Goal: Check status: Check status

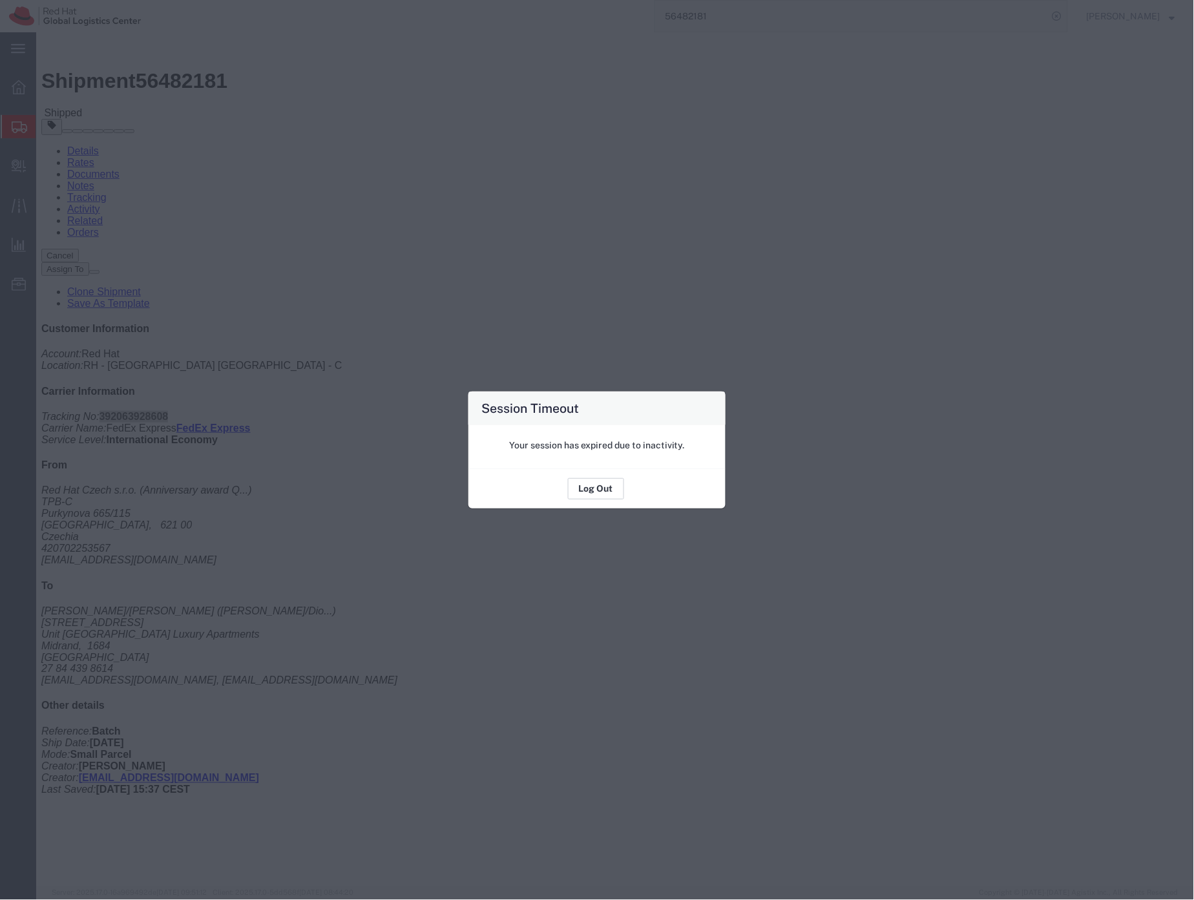
drag, startPoint x: 592, startPoint y: 496, endPoint x: 596, endPoint y: 487, distance: 9.8
click at [595, 490] on button "Log Out" at bounding box center [596, 489] width 56 height 21
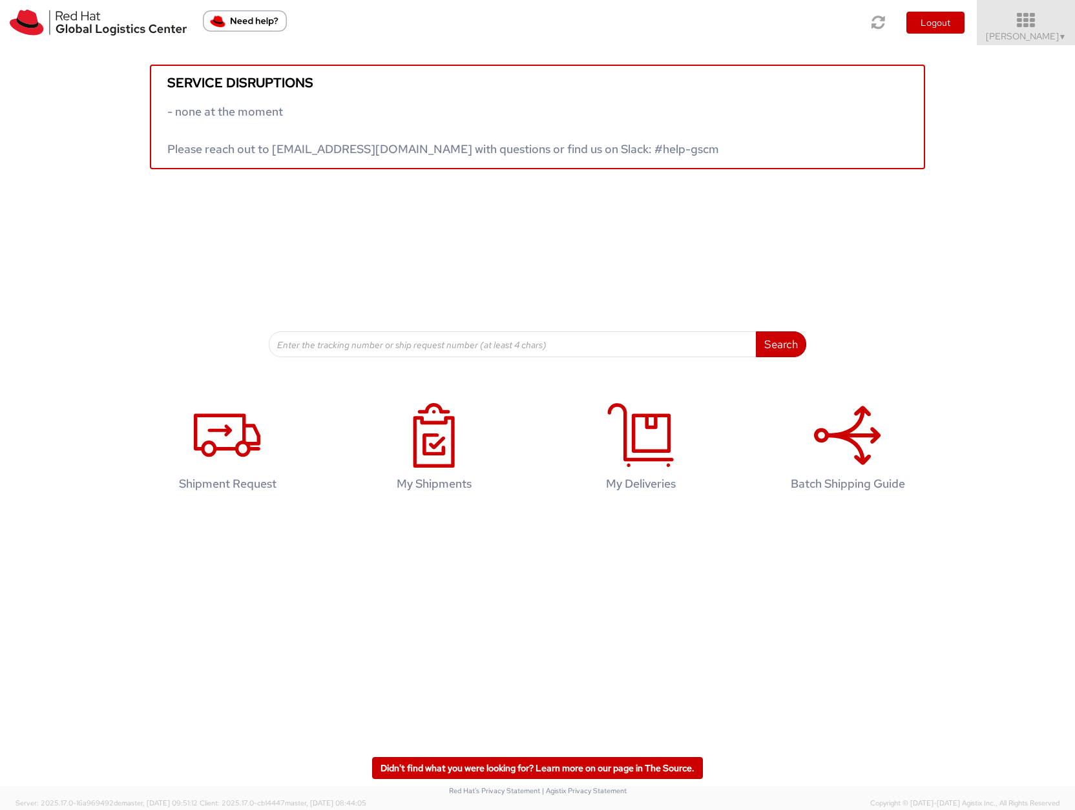
click at [1049, 35] on span "Sona Mala ▼" at bounding box center [1026, 36] width 81 height 12
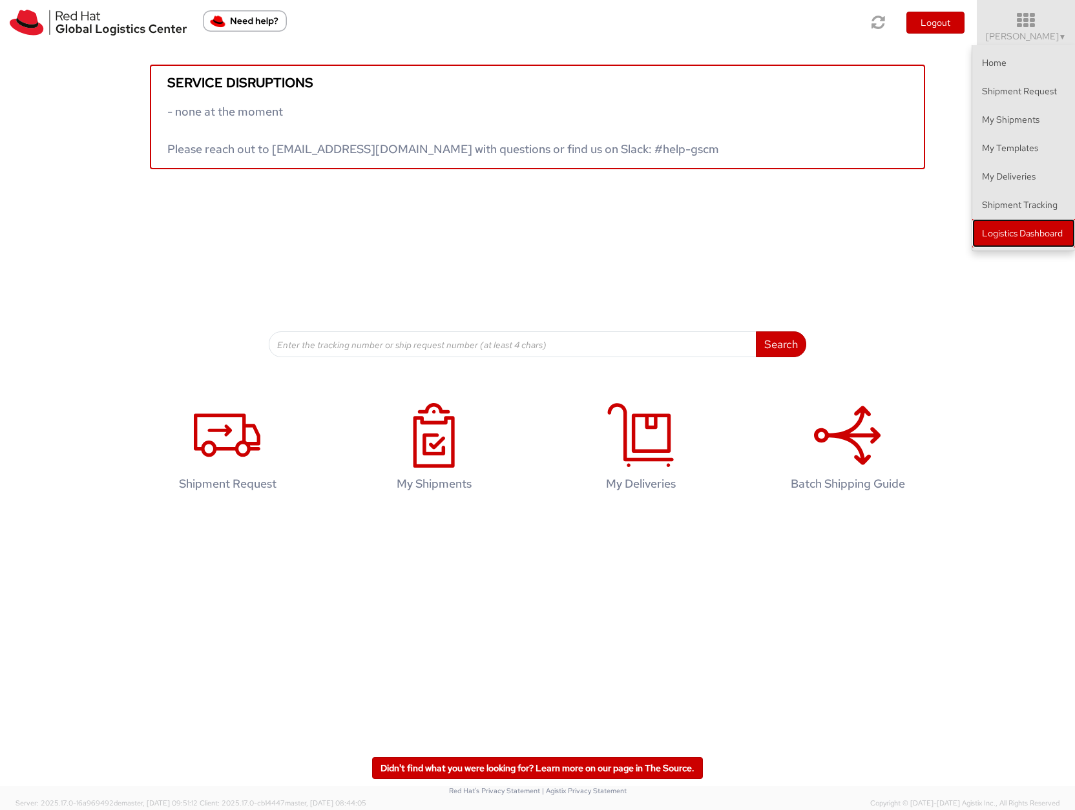
click at [1033, 235] on link "Logistics Dashboard" at bounding box center [1023, 233] width 103 height 28
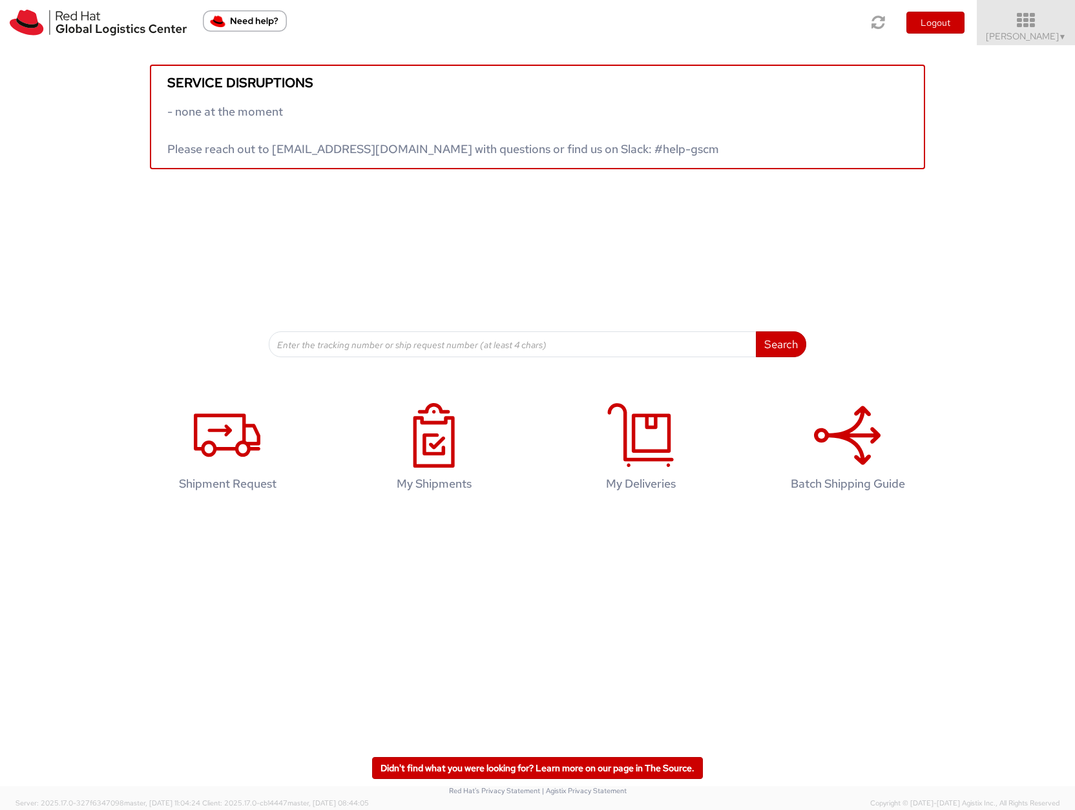
click at [1020, 36] on span "Sona Mala ▼" at bounding box center [1026, 36] width 81 height 12
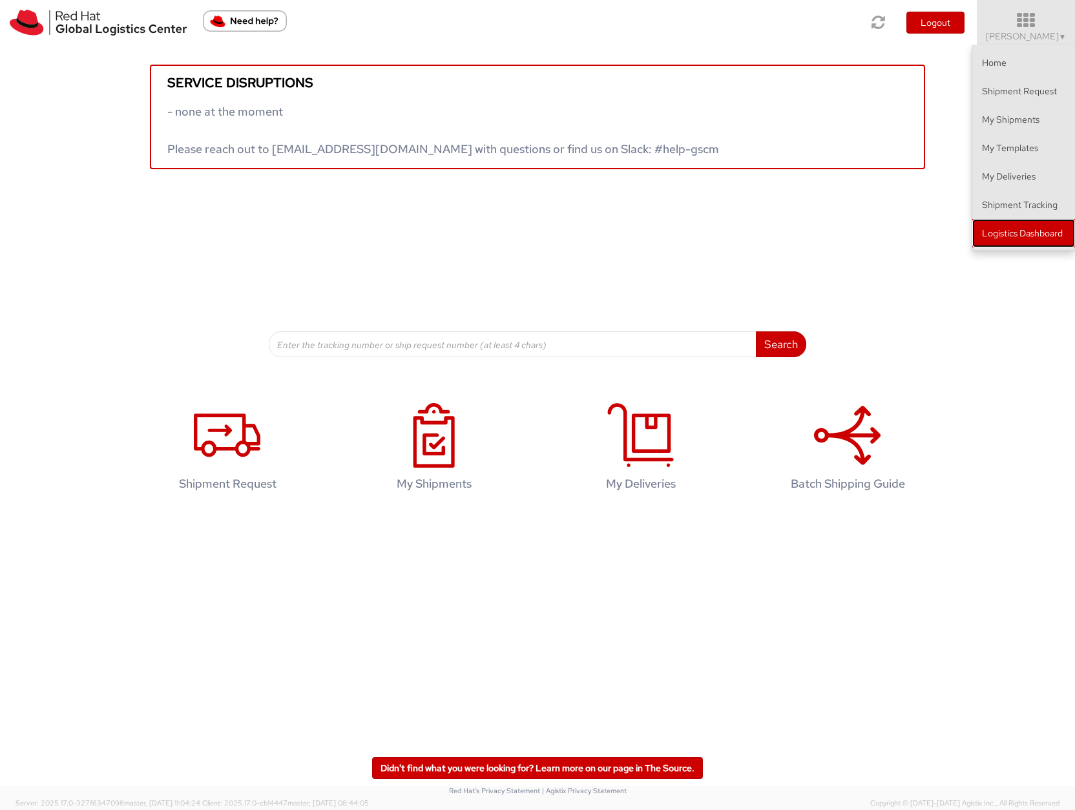
click at [998, 235] on link "Logistics Dashboard" at bounding box center [1023, 233] width 103 height 28
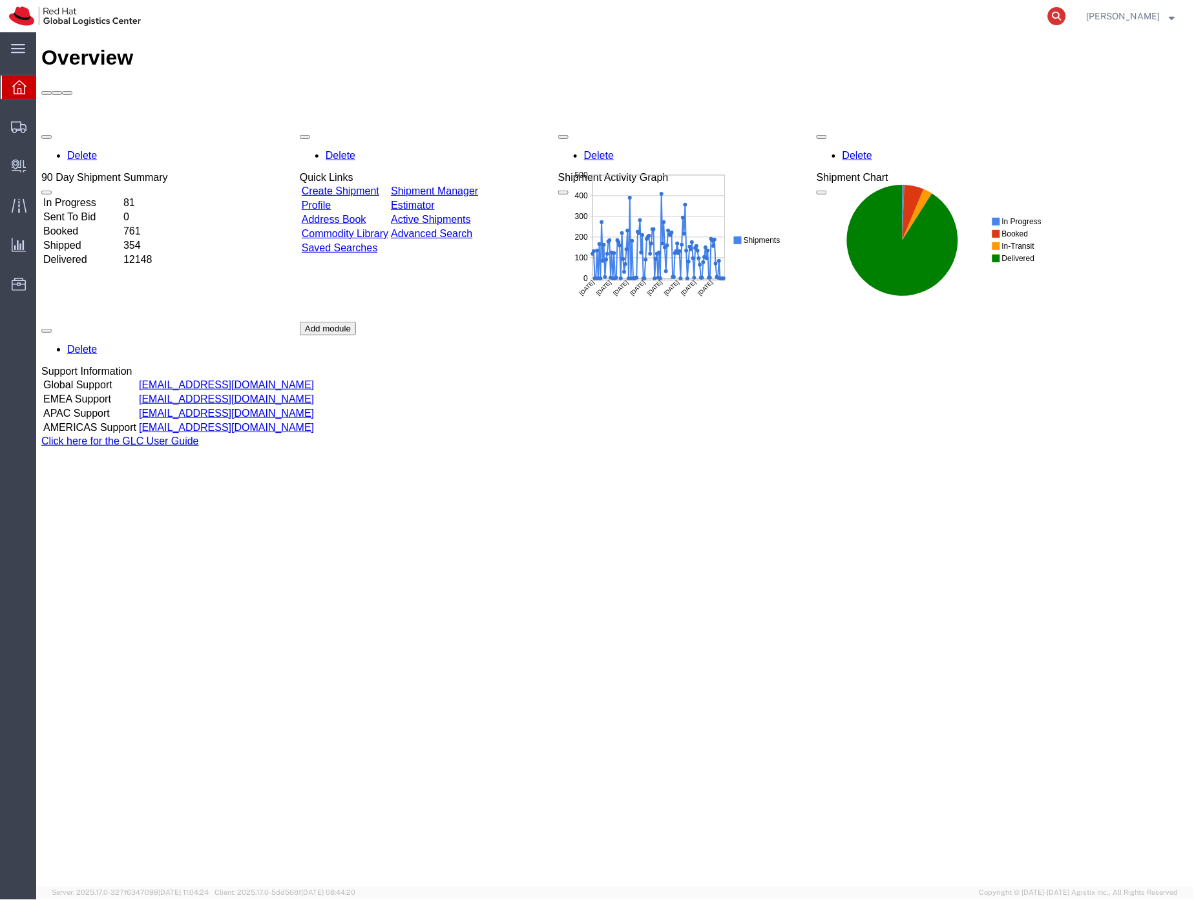
click at [1066, 14] on icon at bounding box center [1057, 16] width 18 height 18
click at [922, 15] on input "search" at bounding box center [851, 16] width 393 height 31
paste input "390820651578"
type input "390820651578"
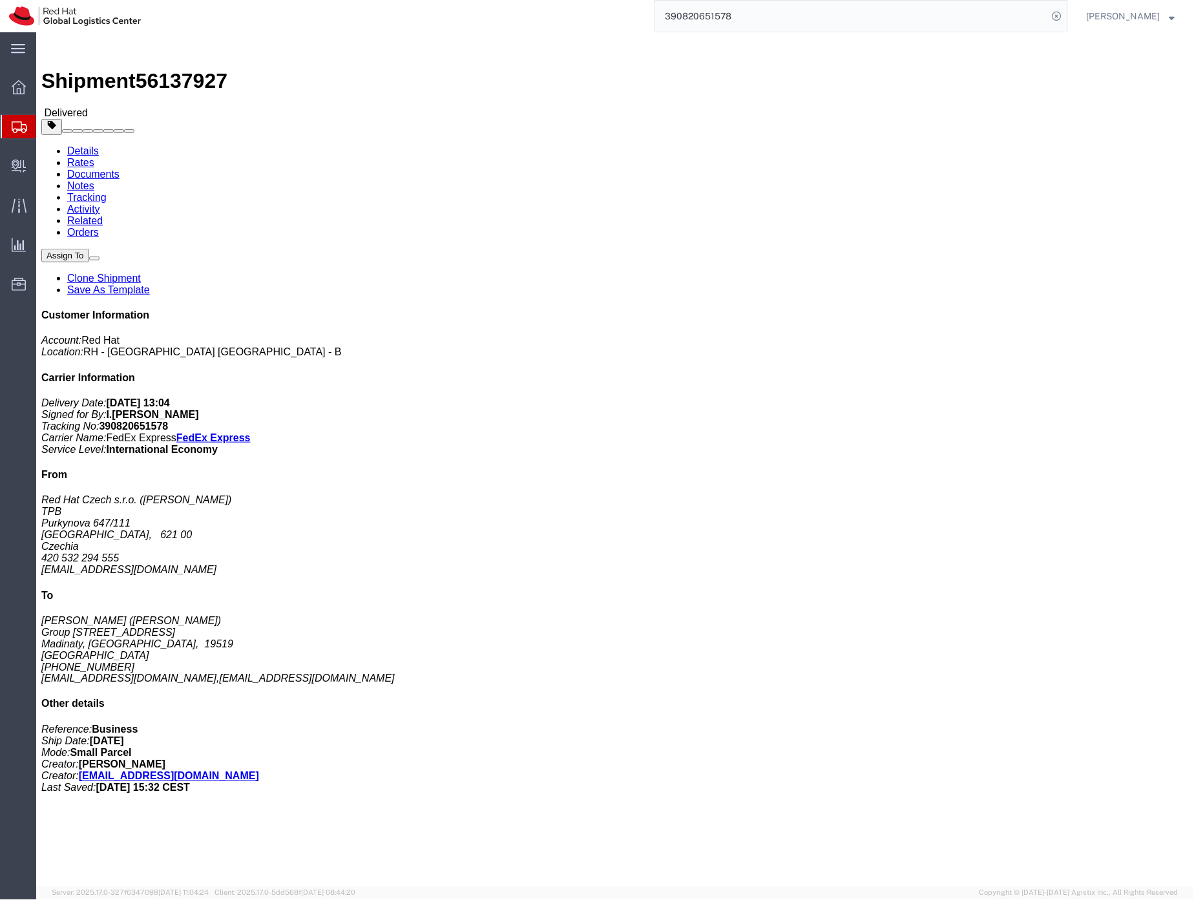
click span "56137927"
